Goal: Task Accomplishment & Management: Manage account settings

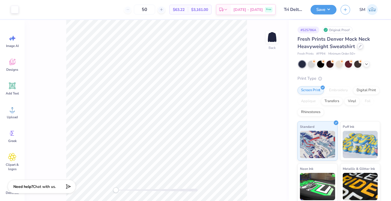
click at [358, 47] on div at bounding box center [360, 46] width 6 height 6
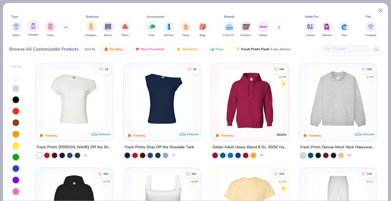
click at [29, 29] on div "filter for Hoodies" at bounding box center [33, 26] width 11 height 11
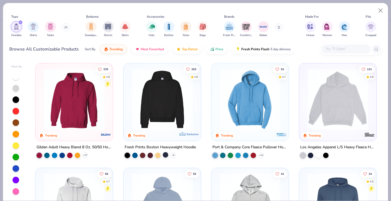
click at [165, 154] on div at bounding box center [165, 154] width 5 height 5
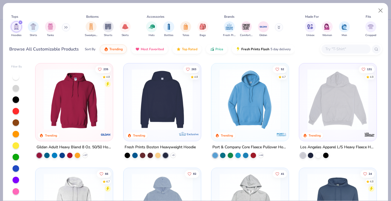
click at [163, 146] on div "Fresh Prints Boston Heavyweight Hoodie" at bounding box center [160, 147] width 71 height 7
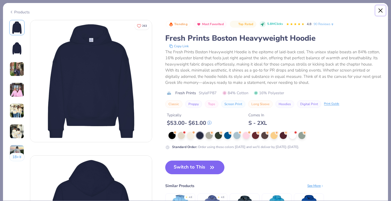
click at [383, 7] on button "Close" at bounding box center [381, 10] width 10 height 10
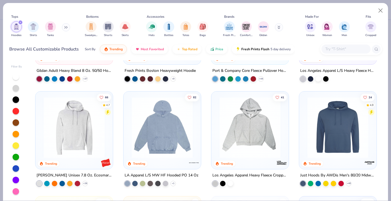
scroll to position [82, 0]
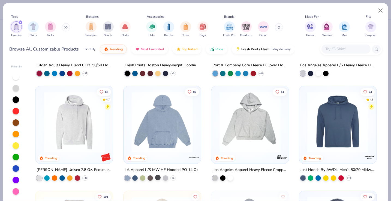
click at [157, 178] on div at bounding box center [157, 177] width 5 height 5
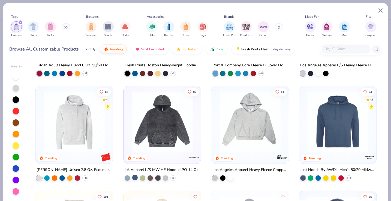
click at [135, 177] on div at bounding box center [134, 177] width 5 height 5
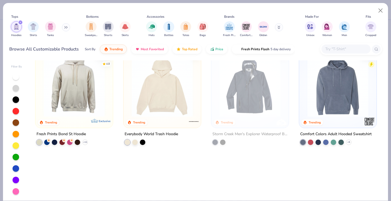
scroll to position [0, 0]
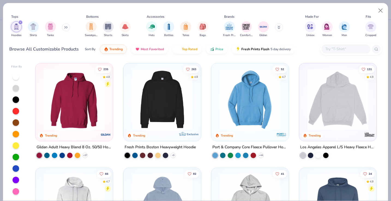
click at [21, 22] on icon "filter for Hoodies" at bounding box center [20, 22] width 2 height 2
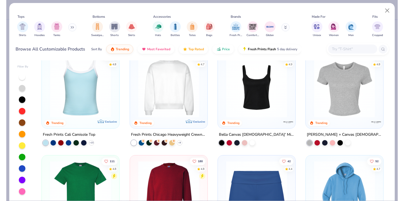
scroll to position [218, 0]
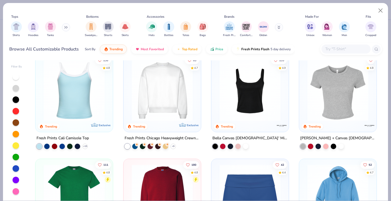
click at [138, 137] on div "Fresh Prints Chicago Heavyweight Crewneck" at bounding box center [162, 138] width 75 height 7
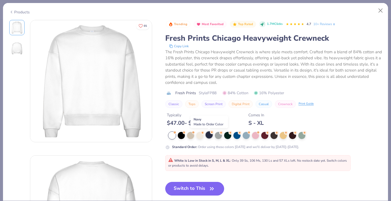
click at [211, 135] on div at bounding box center [209, 134] width 7 height 7
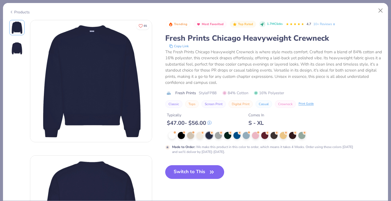
click at [182, 172] on button "Switch to This" at bounding box center [194, 172] width 59 height 14
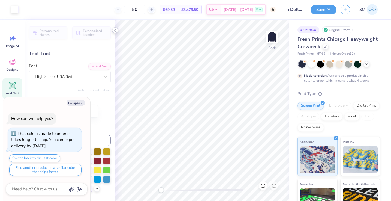
click at [115, 30] on polyline at bounding box center [115, 30] width 1 height 2
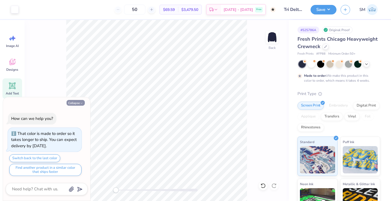
click at [79, 101] on button "Collapse" at bounding box center [76, 103] width 18 height 6
type textarea "x"
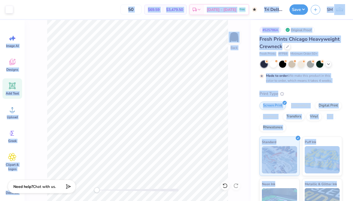
drag, startPoint x: 351, startPoint y: 196, endPoint x: 403, endPoint y: 196, distance: 52.1
click at [353, 196] on html "Art colors 50 $69.59 Per Item $3,479.50 Total Est. Delivery Oct 23 - 26 Free De…" at bounding box center [176, 100] width 353 height 201
click at [346, 179] on div "# 525786A Original Proof Fresh Prints Chicago Heavyweight Crewneck Fresh Prints…" at bounding box center [302, 140] width 102 height 240
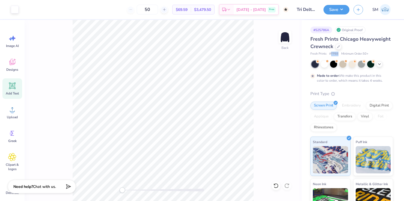
drag, startPoint x: 331, startPoint y: 53, endPoint x: 338, endPoint y: 53, distance: 7.1
click at [338, 53] on div "Fresh Prints # FP88 Minimum Order: 50 +" at bounding box center [351, 54] width 83 height 5
copy span "FP88"
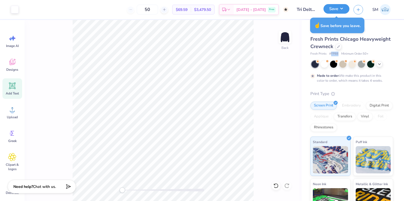
click at [334, 6] on button "Save" at bounding box center [336, 9] width 26 height 10
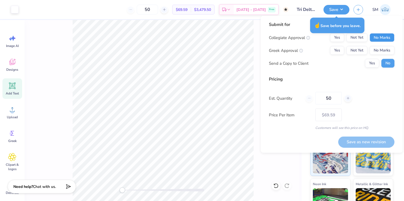
click at [381, 38] on button "No Marks" at bounding box center [381, 37] width 25 height 9
click at [343, 46] on div "Yes Not Yet No Marks" at bounding box center [362, 50] width 64 height 9
click at [339, 49] on button "Yes" at bounding box center [337, 50] width 14 height 9
click at [355, 143] on button "Save as new revision" at bounding box center [366, 141] width 56 height 11
type input "$69.59"
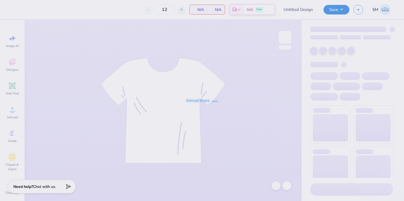
type input "Tank"
type input "75"
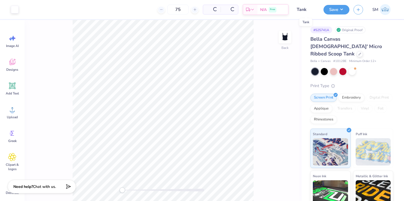
click at [299, 7] on input "Tank" at bounding box center [305, 9] width 27 height 11
click at [332, 10] on button "Save" at bounding box center [336, 9] width 26 height 10
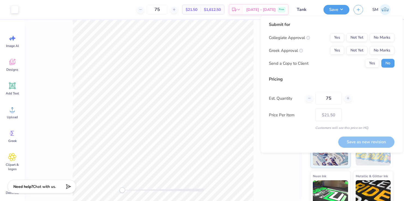
click at [197, 18] on div "75 $21.50 Per Item $1,612.50 Total Est. Delivery Oct 9 - 12 Free" at bounding box center [156, 9] width 266 height 19
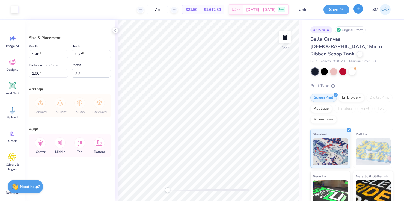
click at [356, 8] on icon "button" at bounding box center [358, 9] width 5 height 5
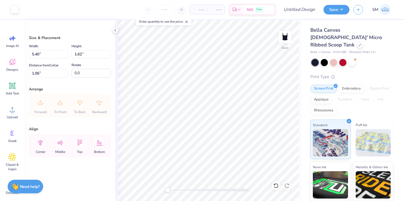
type input "2.00"
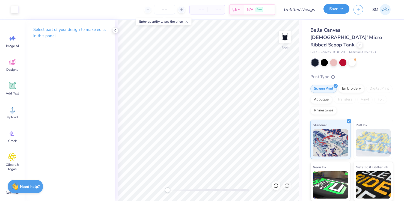
click at [337, 10] on button "Save" at bounding box center [336, 9] width 26 height 10
type input "0"
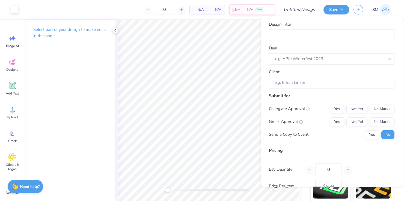
click at [308, 43] on div "Design Title Deal e.g. APhi Winterfest 2023 Client" at bounding box center [331, 54] width 125 height 67
click at [308, 31] on input "Design Title" at bounding box center [331, 35] width 125 height 12
type input "T"
type input "Tr"
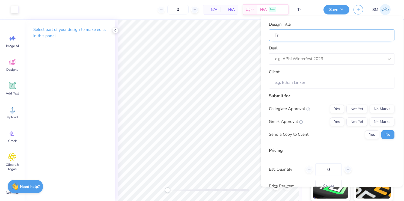
type input "Tri"
type input "Tri D"
type input "Tri De"
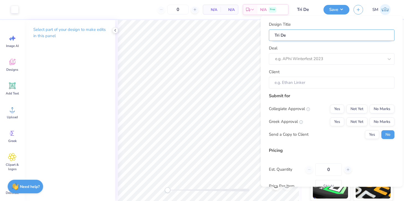
type input "Tri Del"
type input "Tri Delt"
type input "Tri Delta"
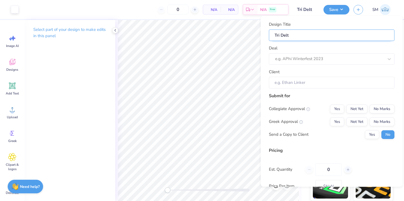
type input "Tri Delta"
type input "Tri Delta T"
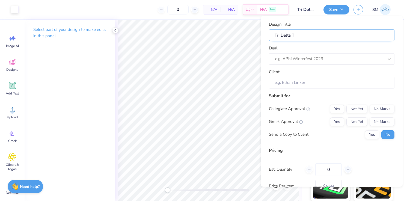
type input "Tri Delta Ta"
type input "Tri Delta Tan"
type input "Tri Delta Tank"
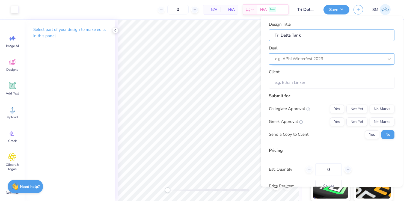
type input "Tri Delta Tank"
click at [304, 61] on div at bounding box center [329, 58] width 109 height 7
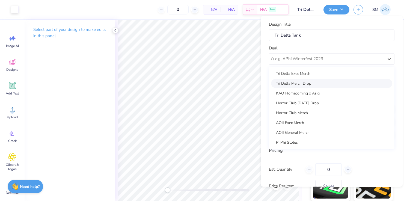
click at [301, 82] on div "Tri Delta Merch Drop" at bounding box center [331, 83] width 121 height 9
type input "[PERSON_NAME]"
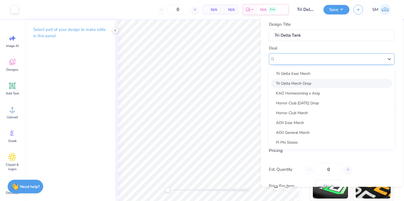
click at [319, 56] on div "Tri Delta Merch Drop" at bounding box center [329, 59] width 110 height 8
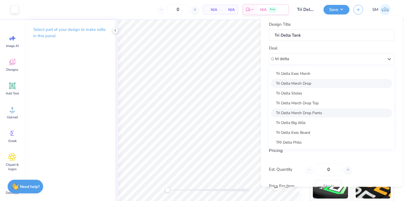
click at [312, 113] on div "Tri Delta Merch Drop Pants" at bounding box center [331, 112] width 121 height 9
type input "tri delta"
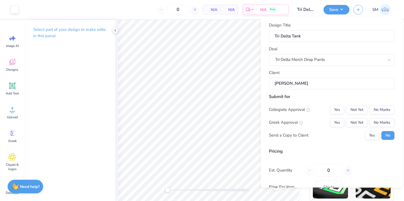
scroll to position [37, 0]
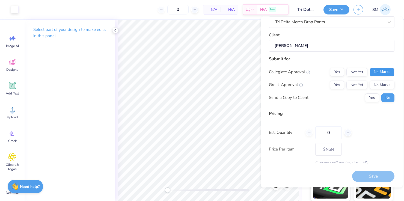
click at [382, 69] on button "No Marks" at bounding box center [381, 72] width 25 height 9
click at [335, 87] on button "Yes" at bounding box center [337, 84] width 14 height 9
click at [371, 176] on button "Save" at bounding box center [373, 176] width 42 height 11
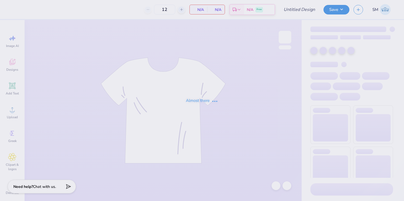
type input "Jersey"
type input "50"
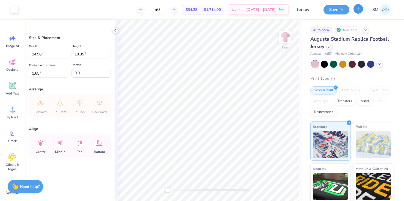
click at [355, 7] on button "button" at bounding box center [358, 9] width 10 height 10
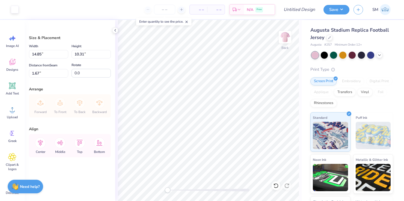
type input "13.83"
type input "9.61"
type input "2.39"
click at [40, 142] on icon at bounding box center [40, 143] width 5 height 6
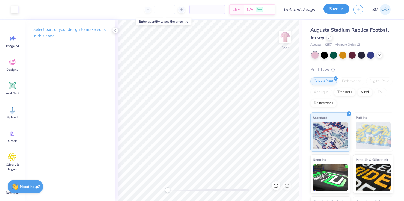
click at [339, 10] on button "Save" at bounding box center [336, 9] width 26 height 10
type input "0"
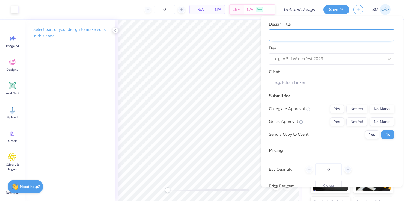
click at [306, 32] on input "Design Title" at bounding box center [331, 35] width 125 height 12
type input "T"
type input "Tr"
type input "Tri"
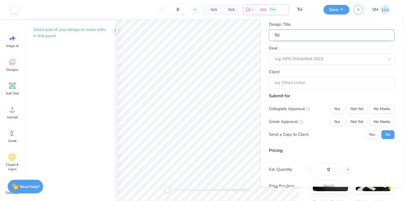
type input "Tri"
type input "Tri D"
type input "Tri De"
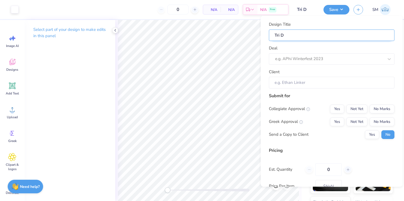
type input "Tri De"
type input "Tri Del"
type input "Tri Delt"
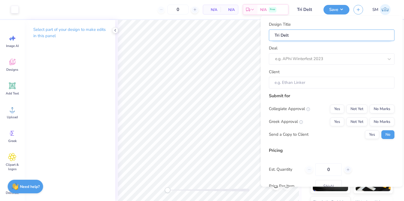
type input "Tri Delta"
type input "Tri Delta J"
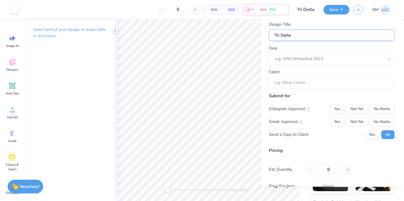
type input "Tri Delta J"
type input "Tri Delta Je"
type input "Tri Delta Jer"
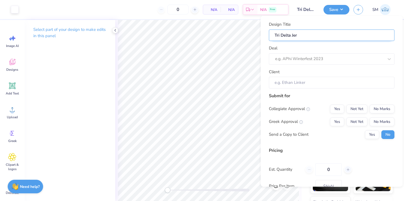
type input "Tri Delta Jers"
type input "Tri Delta Jerse"
type input "Tri Delta Jersey"
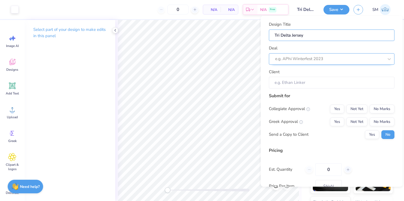
type input "Tri Delta Jersey"
click at [314, 63] on div "e.g. APhi Winterfest 2023" at bounding box center [331, 58] width 125 height 11
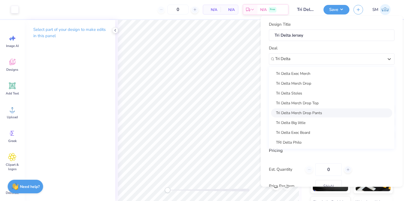
click at [305, 111] on div "Tri Delta Merch Drop Pants" at bounding box center [331, 112] width 121 height 9
type input "Tri Delta"
type input "[PERSON_NAME]"
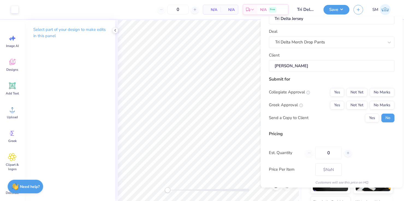
scroll to position [37, 0]
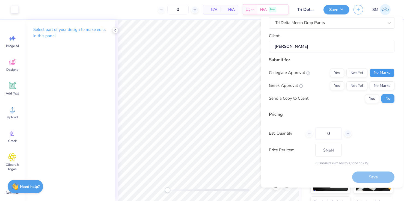
click at [380, 74] on button "No Marks" at bounding box center [381, 72] width 25 height 9
click at [335, 84] on button "Yes" at bounding box center [337, 85] width 14 height 9
click at [367, 177] on button "Save" at bounding box center [373, 177] width 42 height 11
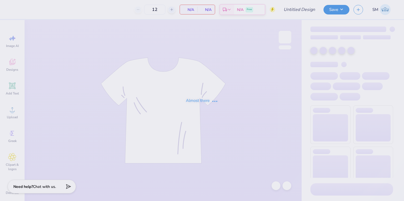
type input "50"
type input "Tri Delta Merch Drop Hoodie"
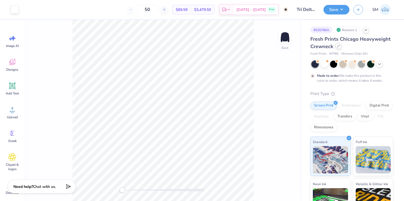
click at [337, 45] on icon at bounding box center [338, 46] width 3 height 3
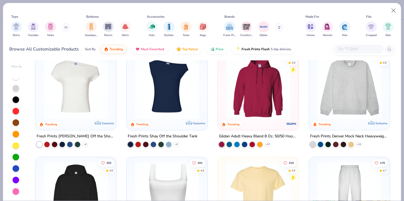
scroll to position [15, 0]
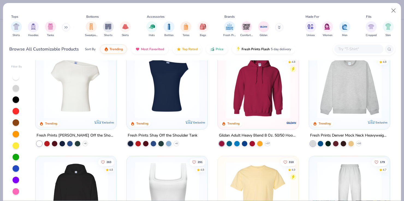
click at [328, 134] on div "Fresh Prints Denver Mock Neck Heavyweight Sweatshirt" at bounding box center [349, 135] width 79 height 7
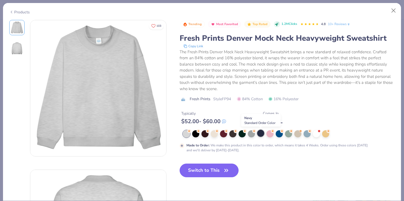
click at [262, 134] on div at bounding box center [260, 133] width 7 height 7
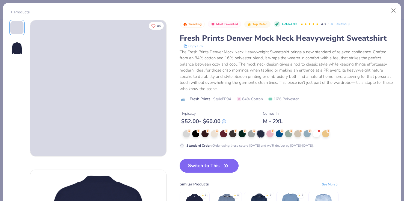
click at [218, 168] on button "Switch to This" at bounding box center [208, 166] width 59 height 14
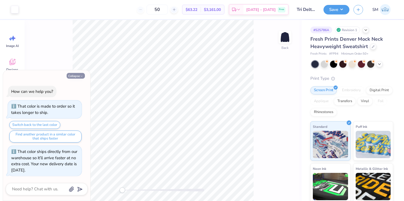
click at [69, 77] on button "Collapse" at bounding box center [76, 76] width 18 height 6
type textarea "x"
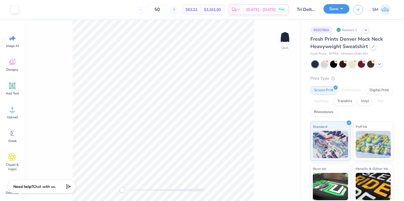
click at [333, 7] on button "Save" at bounding box center [336, 9] width 26 height 10
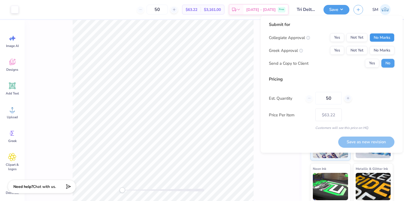
click at [383, 38] on button "No Marks" at bounding box center [381, 37] width 25 height 9
click at [335, 46] on button "Yes" at bounding box center [337, 50] width 14 height 9
click at [375, 141] on button "Save as new revision" at bounding box center [366, 141] width 56 height 11
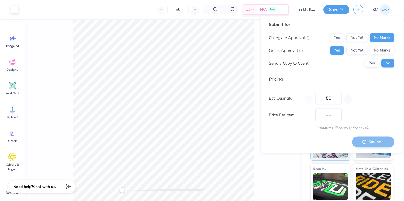
type input "$63.22"
